Goal: Transaction & Acquisition: Subscribe to service/newsletter

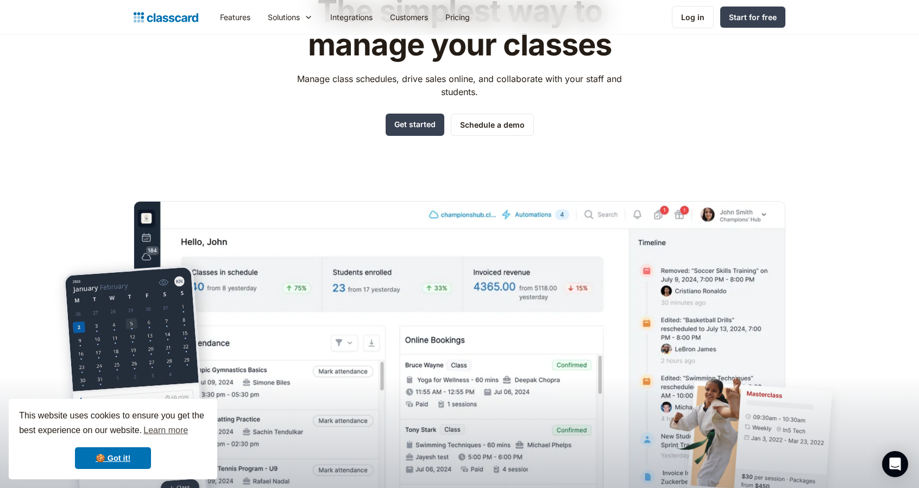
scroll to position [217, 0]
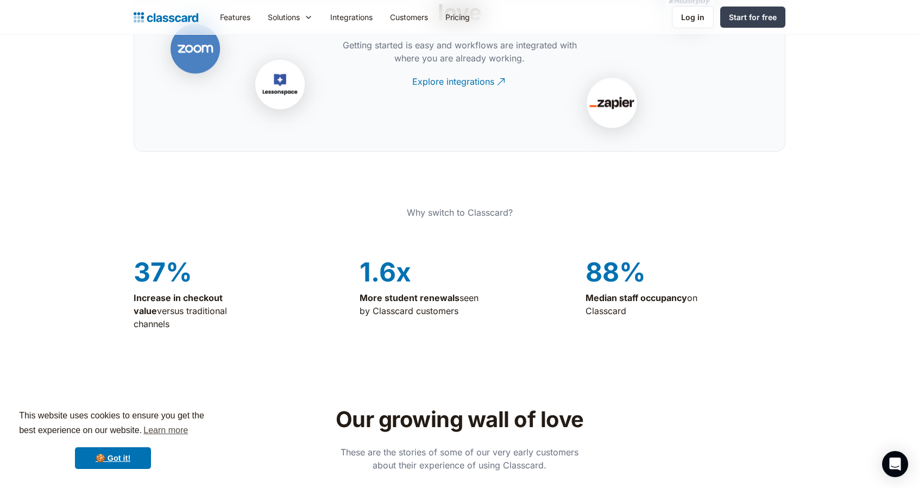
drag, startPoint x: 783, startPoint y: 269, endPoint x: 776, endPoint y: 424, distance: 155.0
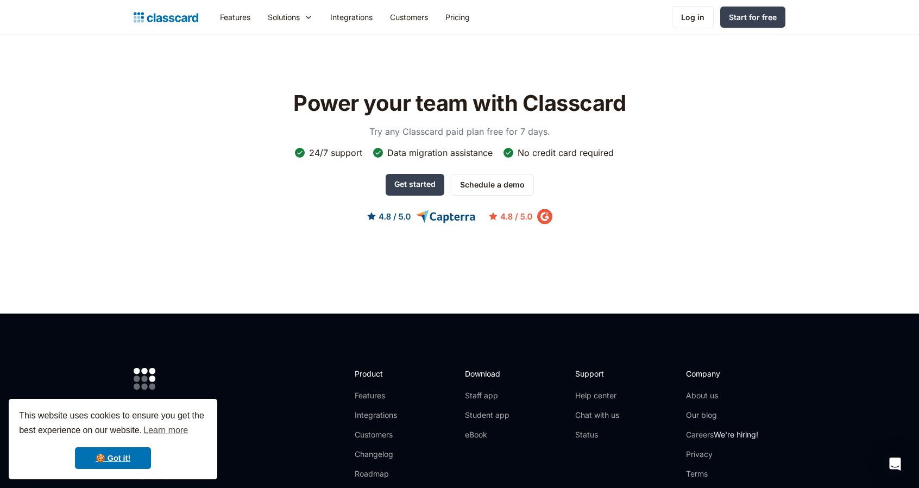
scroll to position [3503, 0]
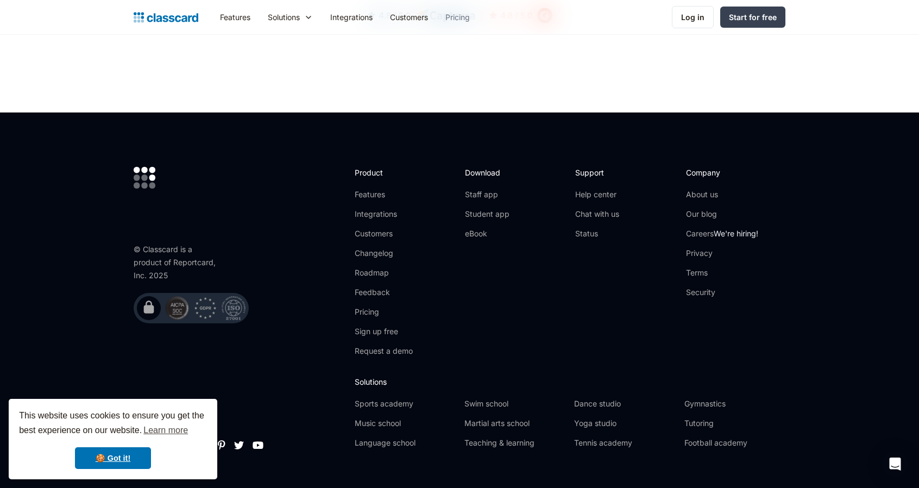
click at [470, 16] on link "Pricing" at bounding box center [458, 17] width 42 height 24
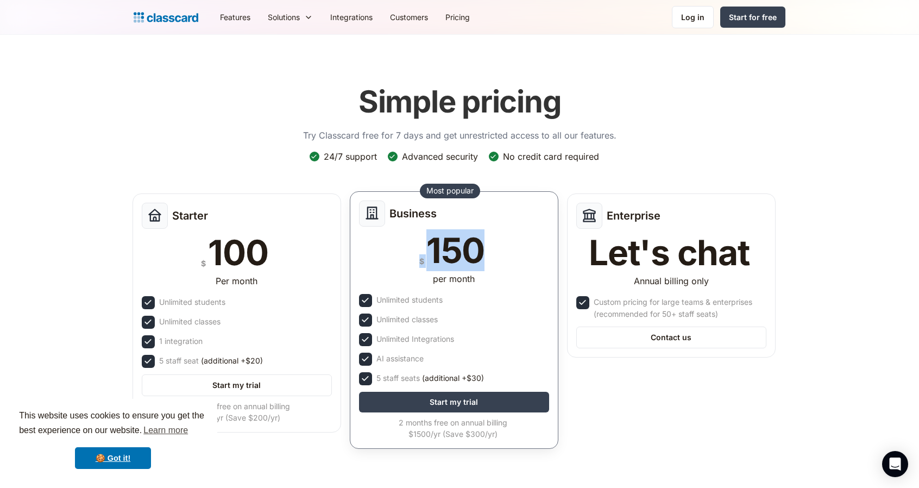
drag, startPoint x: 403, startPoint y: 255, endPoint x: 507, endPoint y: 255, distance: 104.9
click at [507, 255] on div "$ 150" at bounding box center [454, 250] width 190 height 35
drag, startPoint x: 507, startPoint y: 255, endPoint x: 417, endPoint y: 258, distance: 90.2
click at [417, 258] on div "$ 150" at bounding box center [454, 250] width 190 height 35
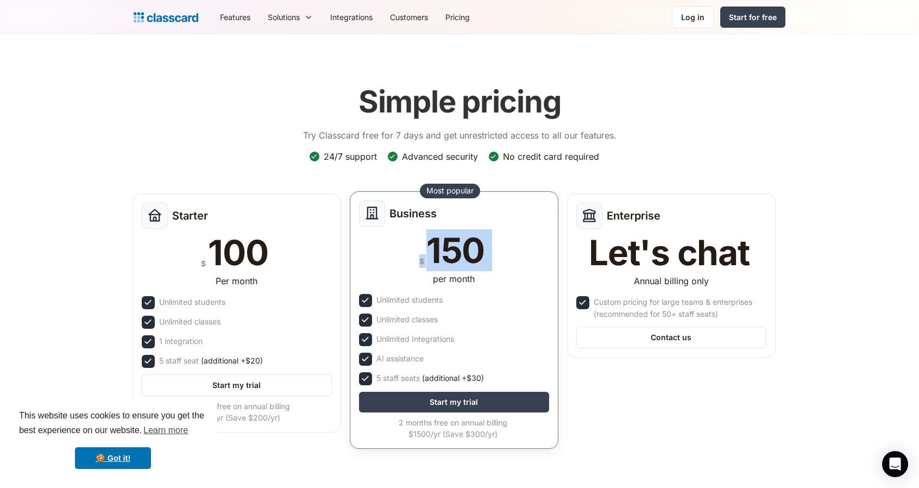
click at [441, 252] on div "150" at bounding box center [455, 250] width 58 height 35
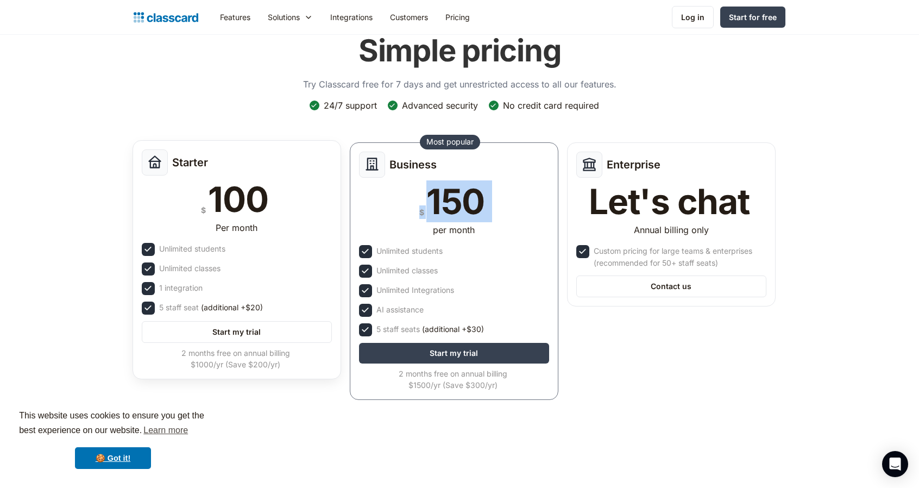
scroll to position [54, 0]
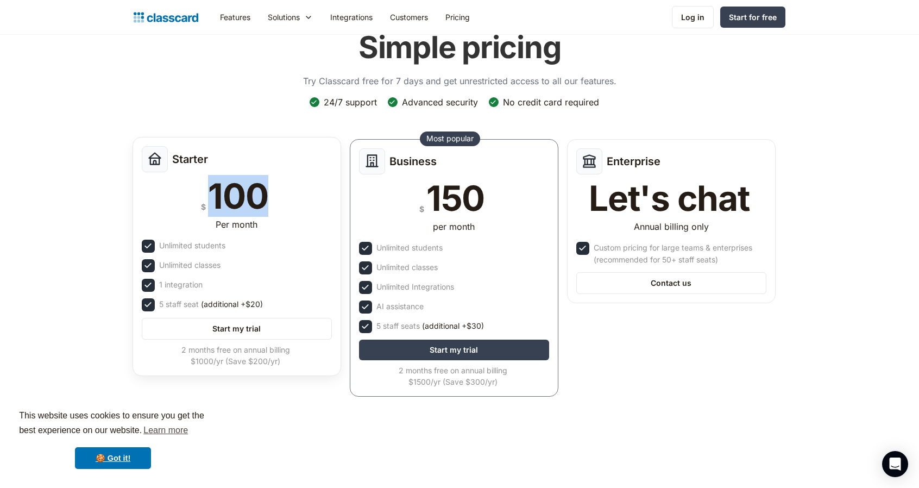
drag, startPoint x: 276, startPoint y: 191, endPoint x: 210, endPoint y: 195, distance: 66.4
click at [210, 195] on div "$ 100" at bounding box center [237, 196] width 190 height 35
click at [210, 195] on div "100" at bounding box center [238, 196] width 60 height 35
drag, startPoint x: 210, startPoint y: 195, endPoint x: 286, endPoint y: 189, distance: 76.3
click at [286, 189] on div "$ 100" at bounding box center [237, 196] width 190 height 35
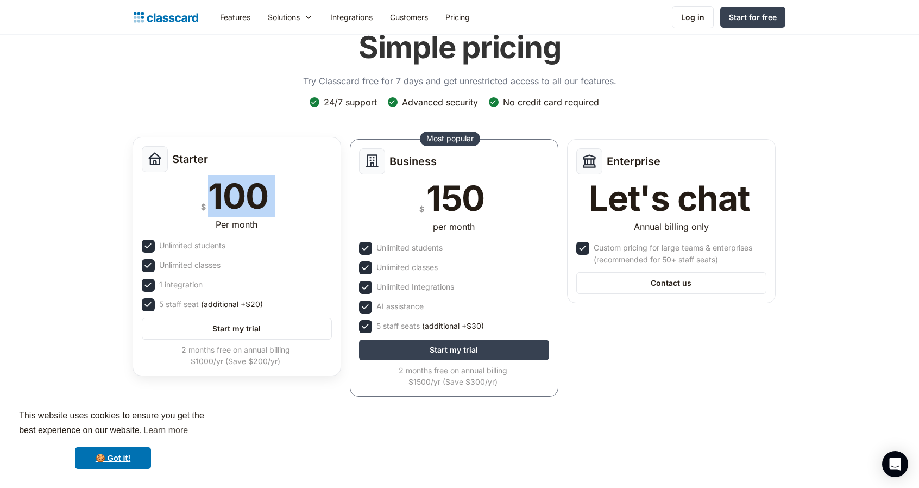
click at [286, 189] on div "$ 100" at bounding box center [237, 196] width 190 height 35
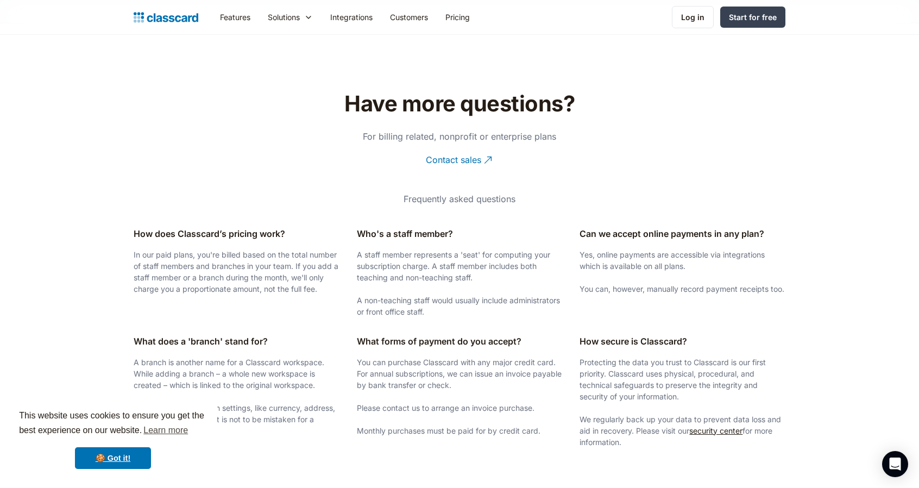
scroll to position [2050, 0]
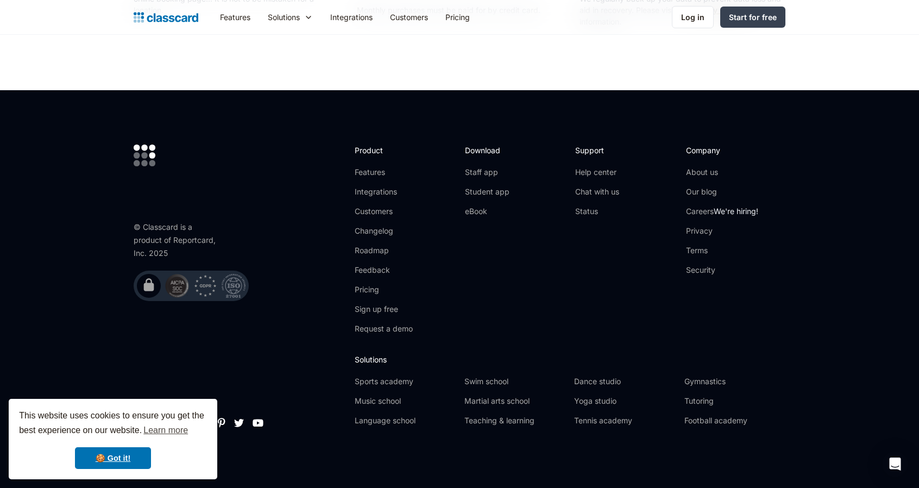
drag, startPoint x: 306, startPoint y: 259, endPoint x: 282, endPoint y: 513, distance: 254.8
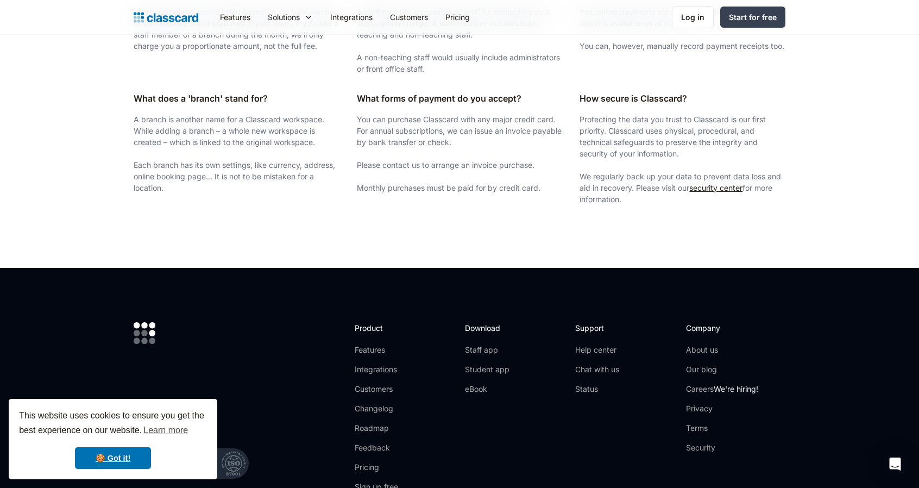
scroll to position [0, 0]
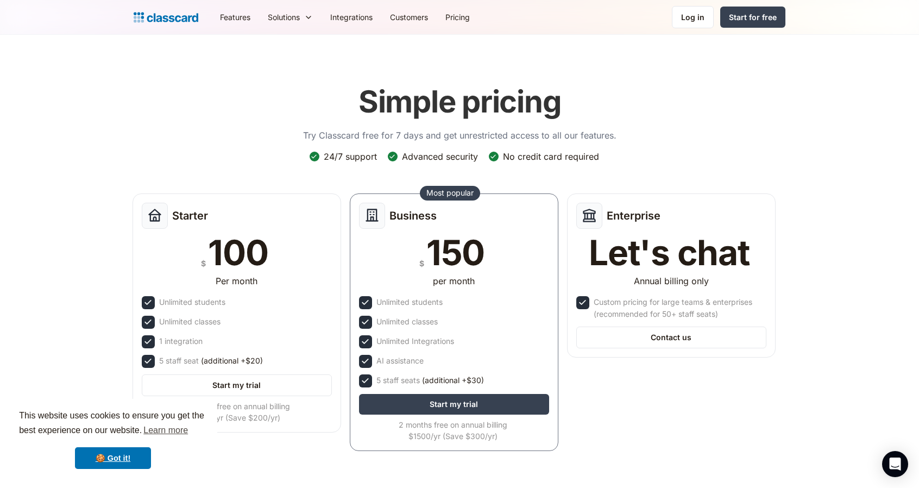
drag, startPoint x: 294, startPoint y: 410, endPoint x: 339, endPoint y: -37, distance: 449.3
click at [302, 385] on link "Start my trial" at bounding box center [237, 383] width 190 height 22
